Goal: Task Accomplishment & Management: Manage account settings

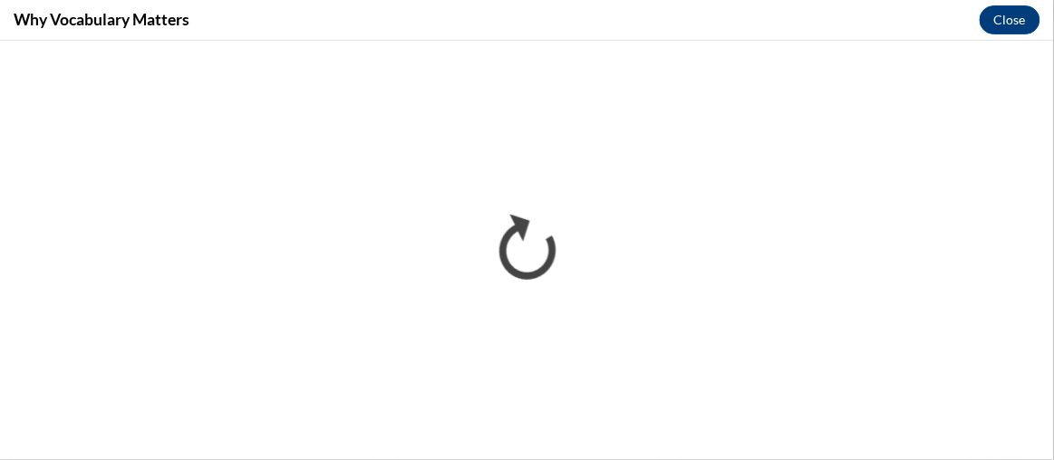
scroll to position [159, 0]
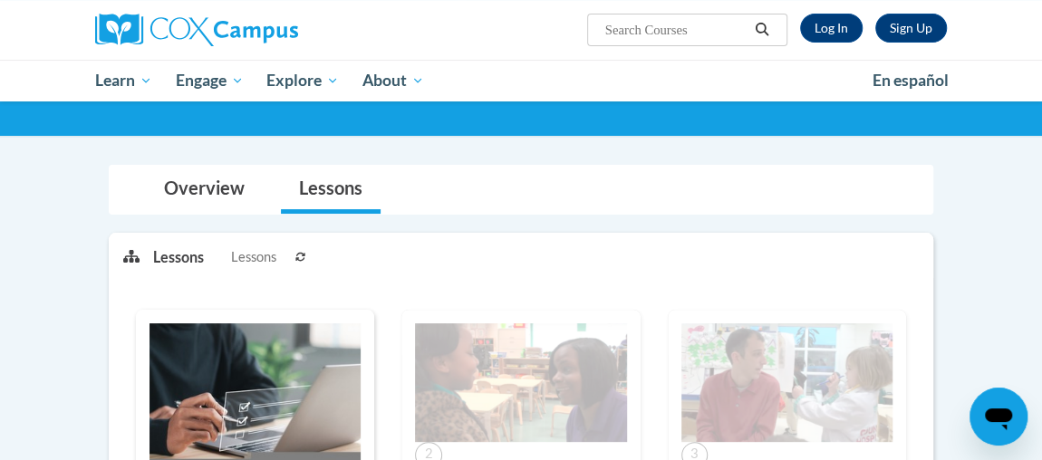
scroll to position [122, 0]
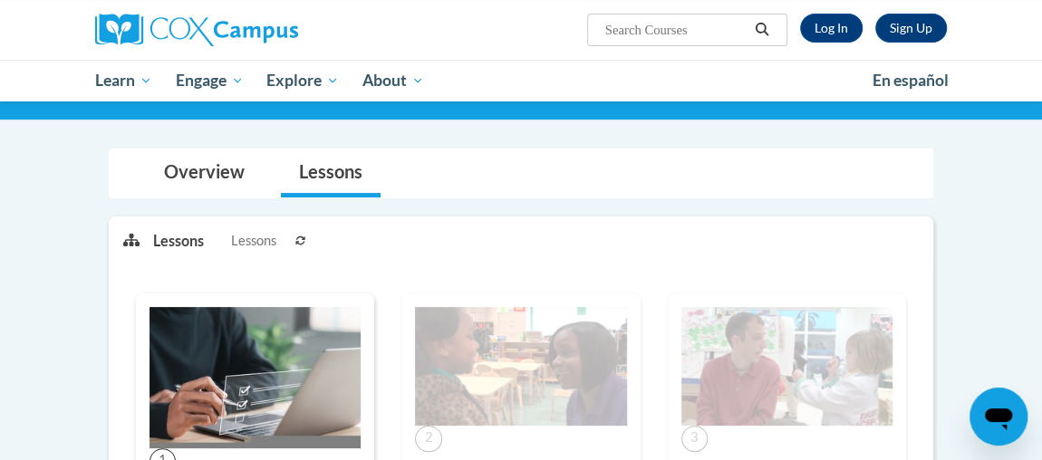
drag, startPoint x: 1036, startPoint y: 220, endPoint x: 1031, endPoint y: 269, distance: 49.1
click at [837, 25] on link "Log In" at bounding box center [831, 28] width 63 height 29
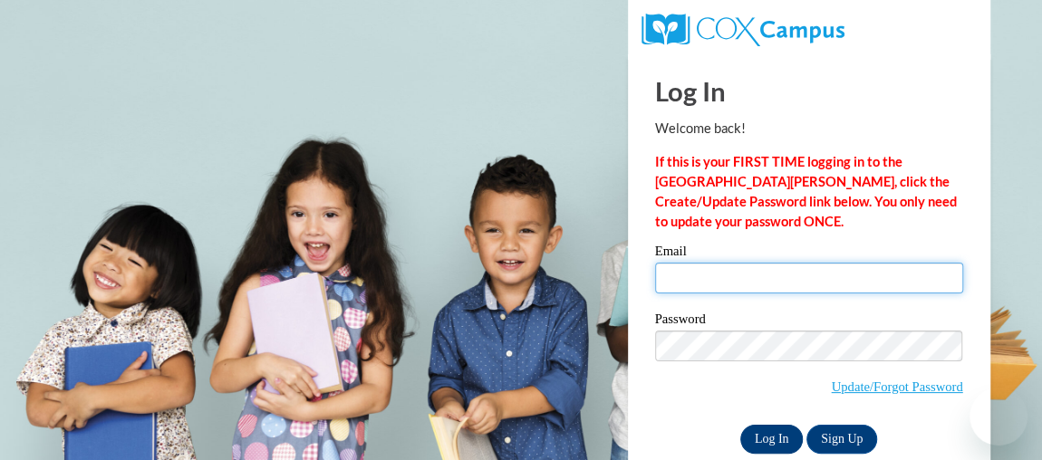
type input "tyresha.harris27@gmail.com"
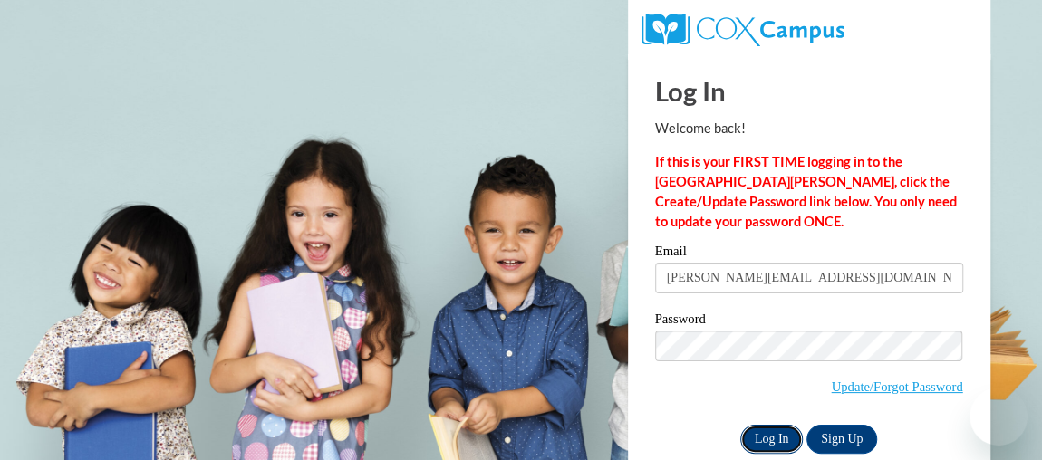
click at [777, 439] on input "Log In" at bounding box center [771, 439] width 63 height 29
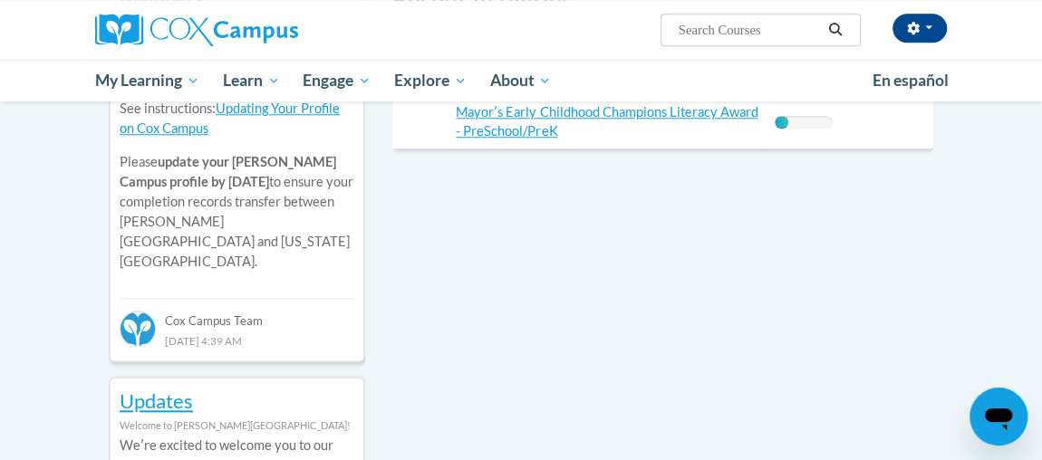
scroll to position [558, 0]
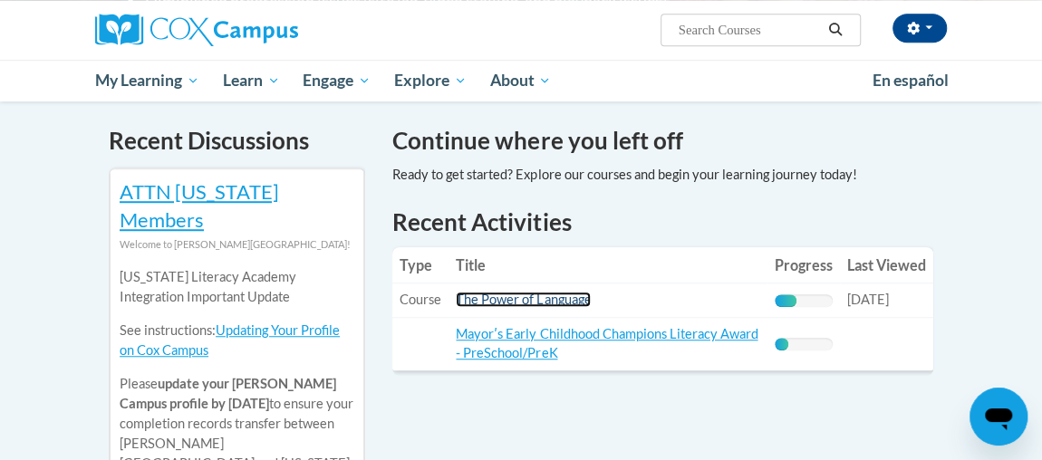
click at [559, 292] on link "The Power of Language" at bounding box center [523, 299] width 135 height 15
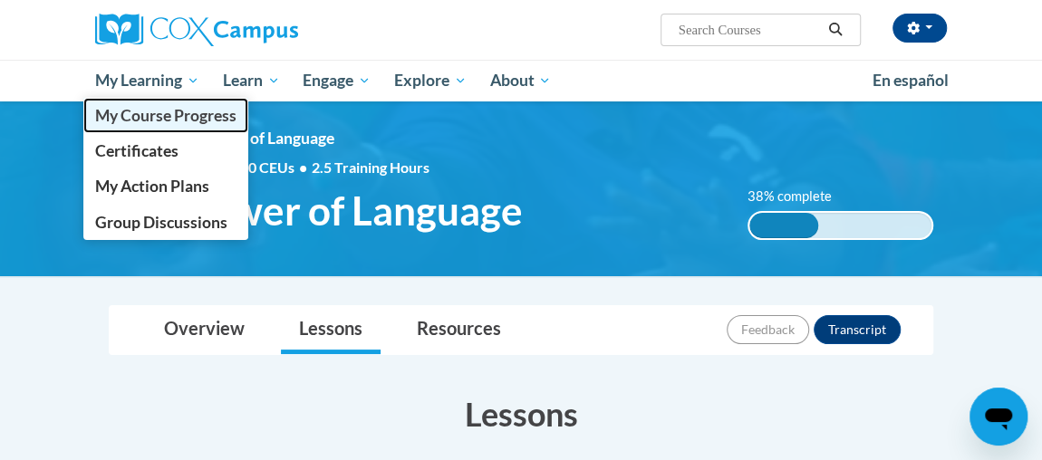
click at [193, 114] on span "My Course Progress" at bounding box center [165, 115] width 141 height 19
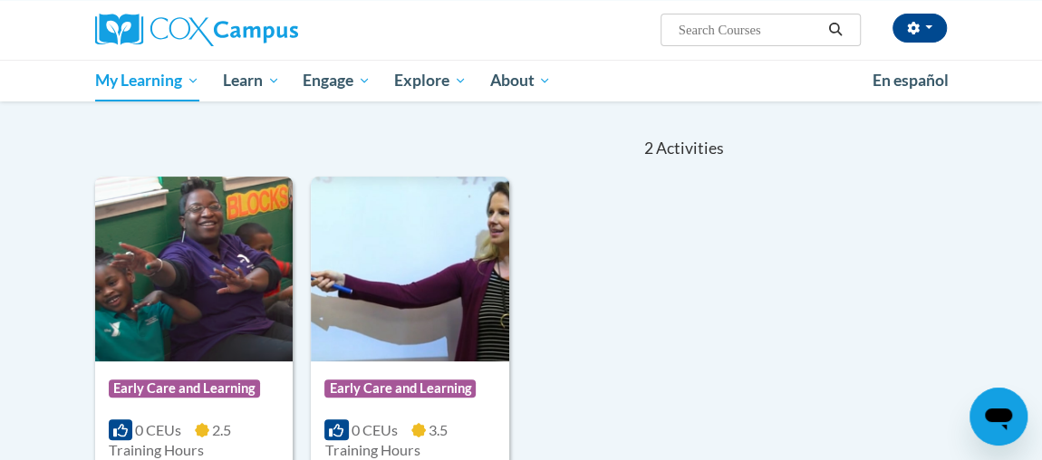
scroll to position [24, 0]
